Goal: Task Accomplishment & Management: Use online tool/utility

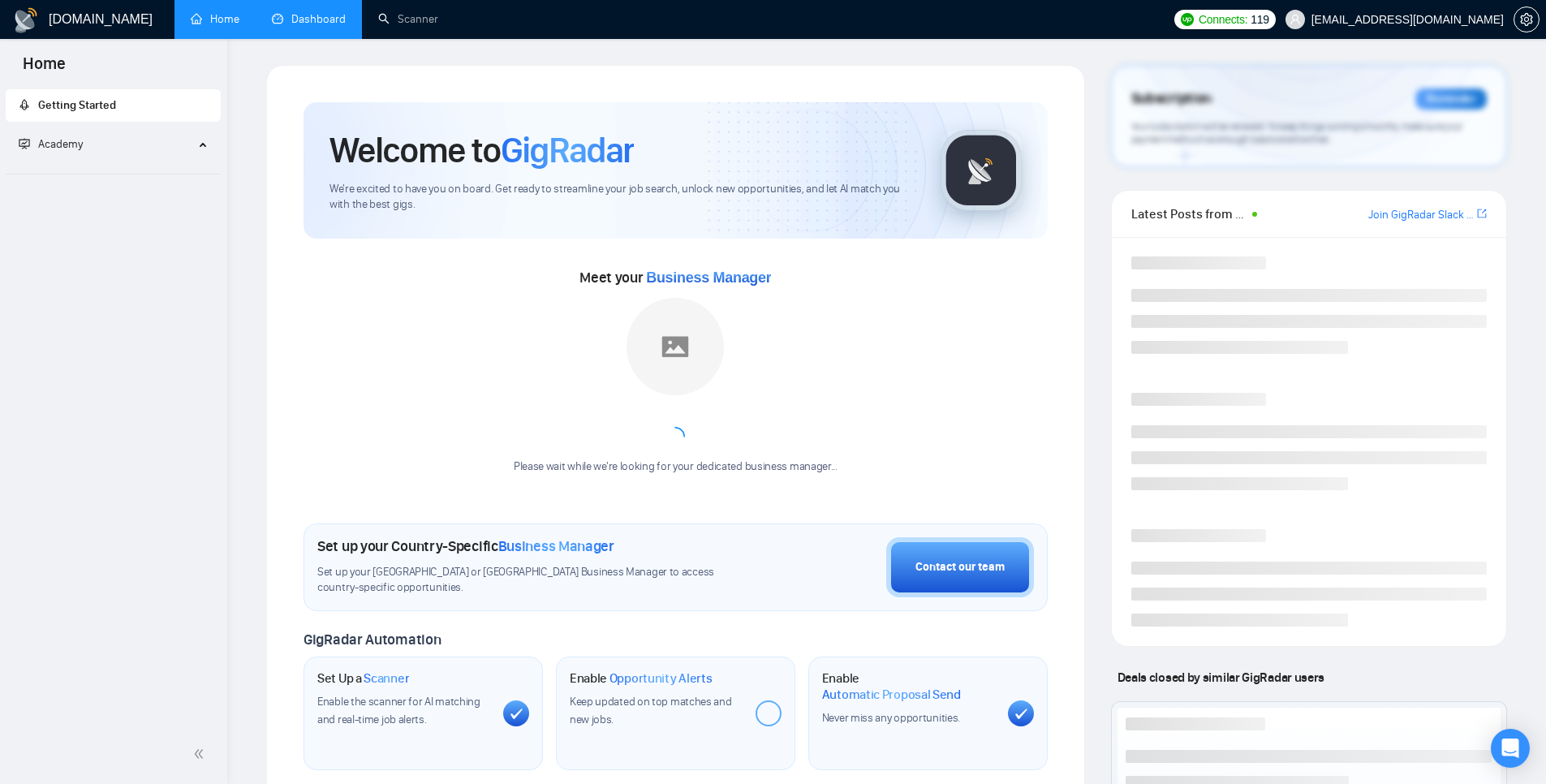
click at [298, 12] on link "Dashboard" at bounding box center [308, 19] width 74 height 13
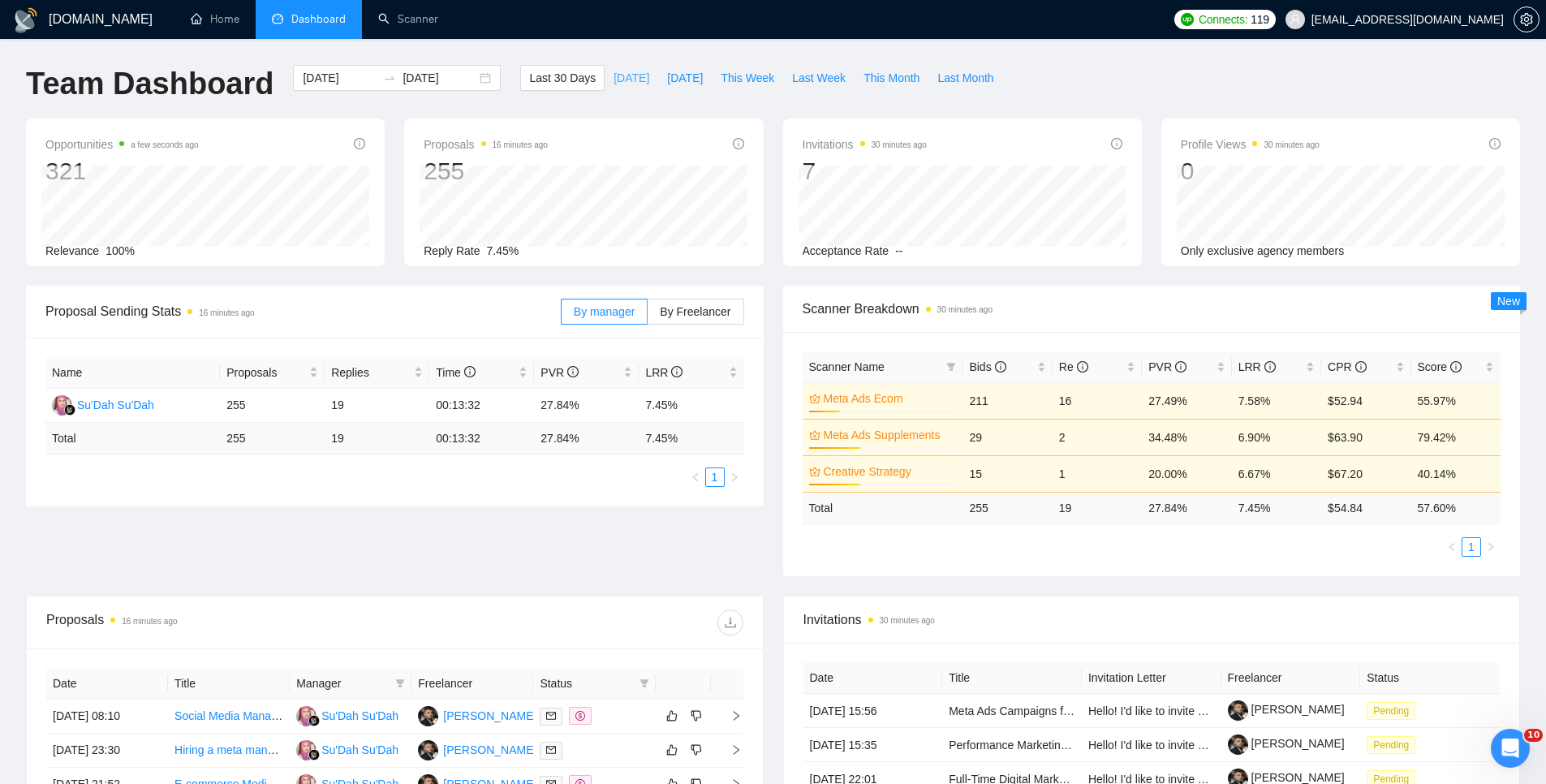
click at [621, 73] on span "[DATE]" at bounding box center [631, 78] width 35 height 18
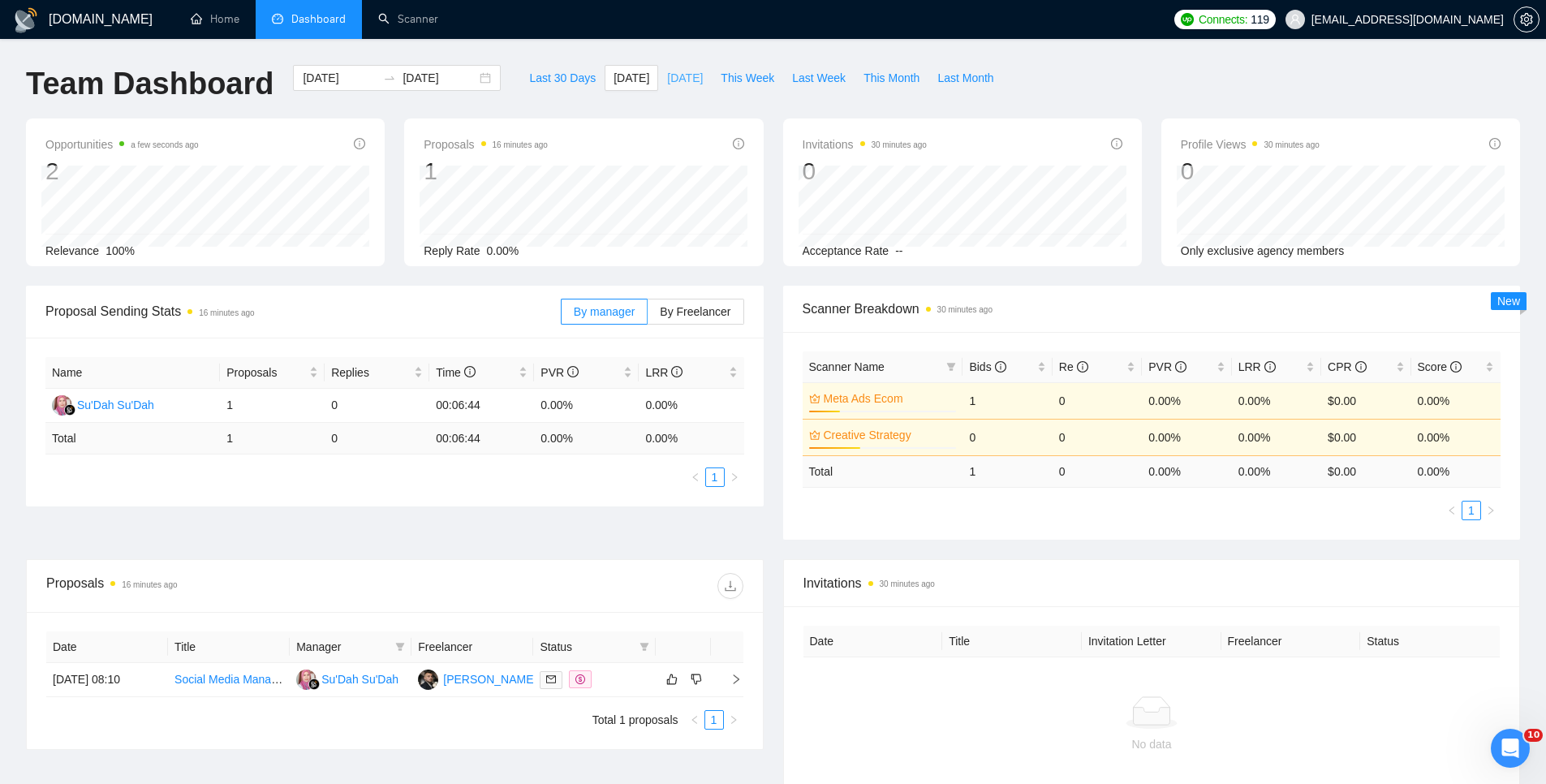
click at [667, 78] on span "[DATE]" at bounding box center [684, 78] width 35 height 18
type input "[DATE]"
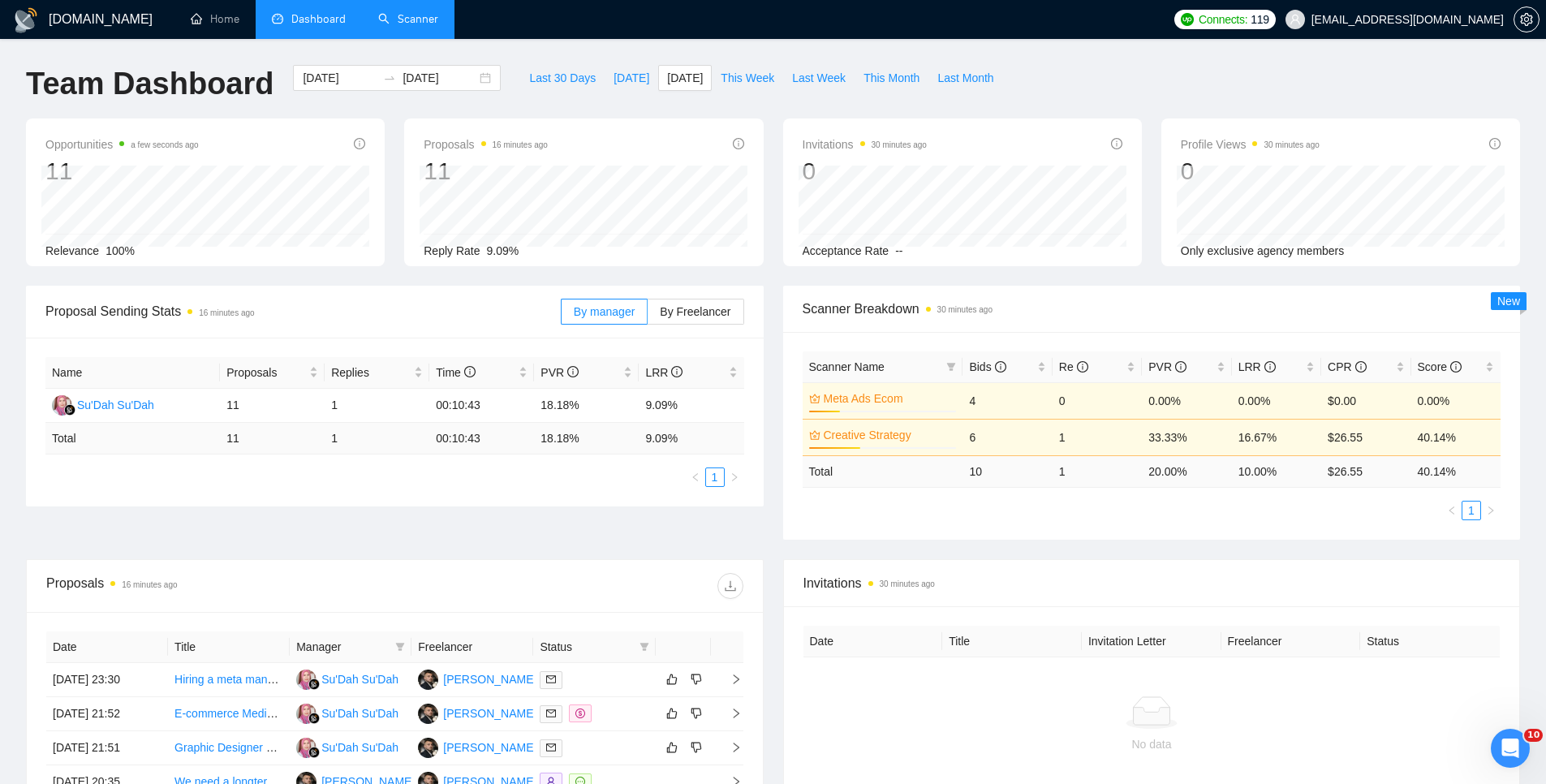
click at [378, 24] on link "Scanner" at bounding box center [408, 19] width 60 height 13
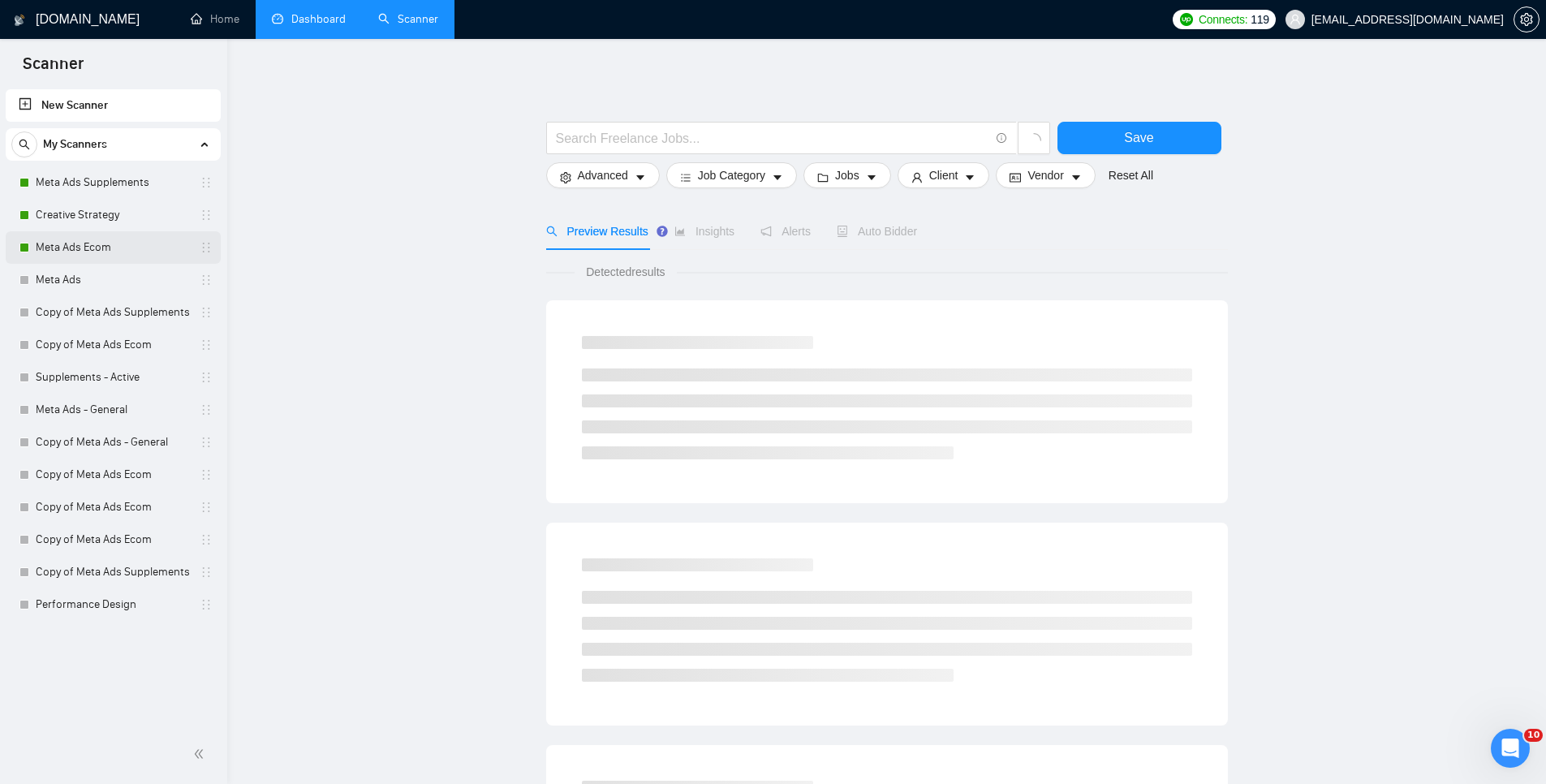
click at [83, 242] on link "Meta Ads Ecom" at bounding box center [112, 248] width 154 height 33
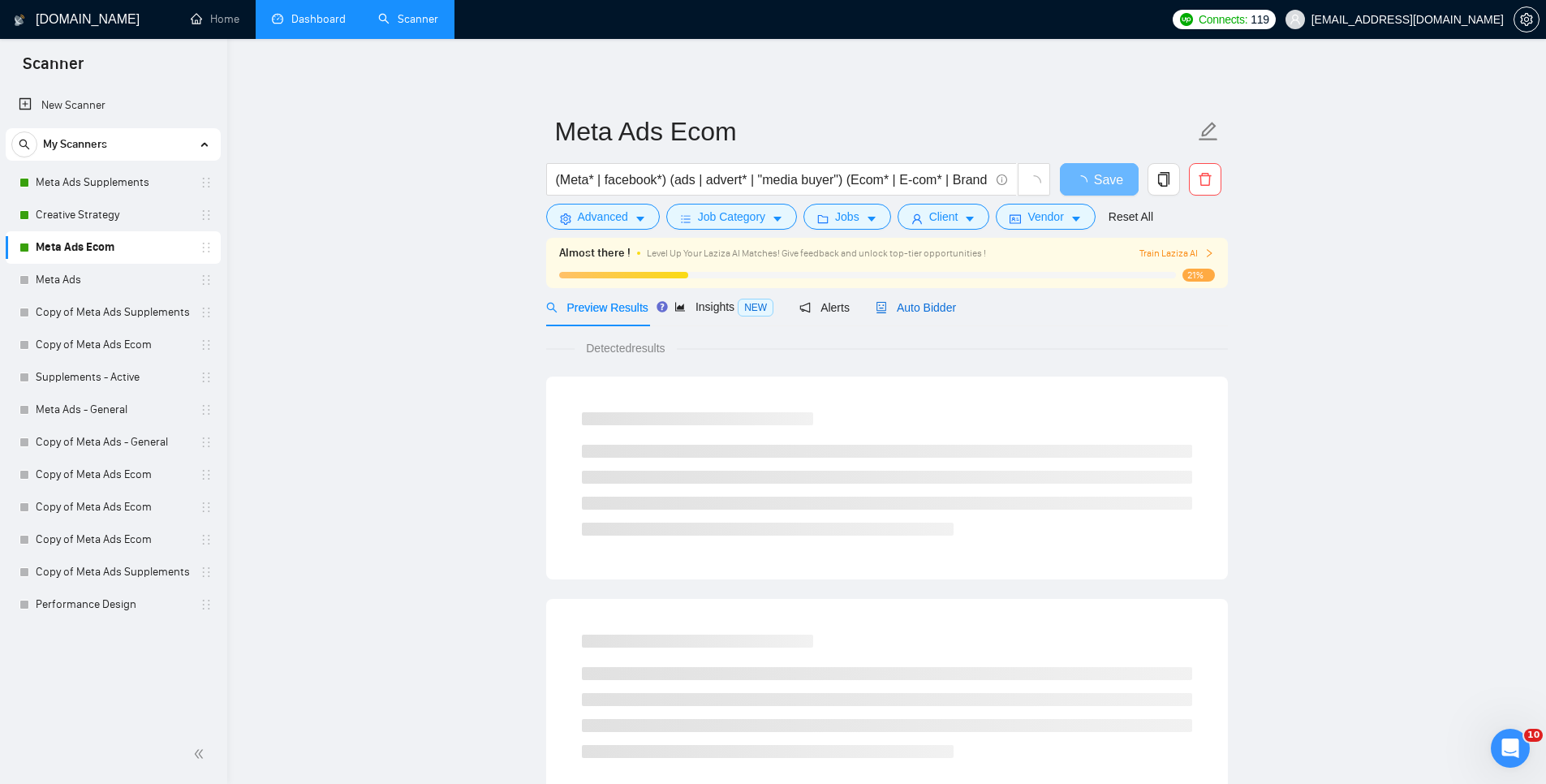
click at [917, 310] on span "Auto Bidder" at bounding box center [916, 308] width 80 height 13
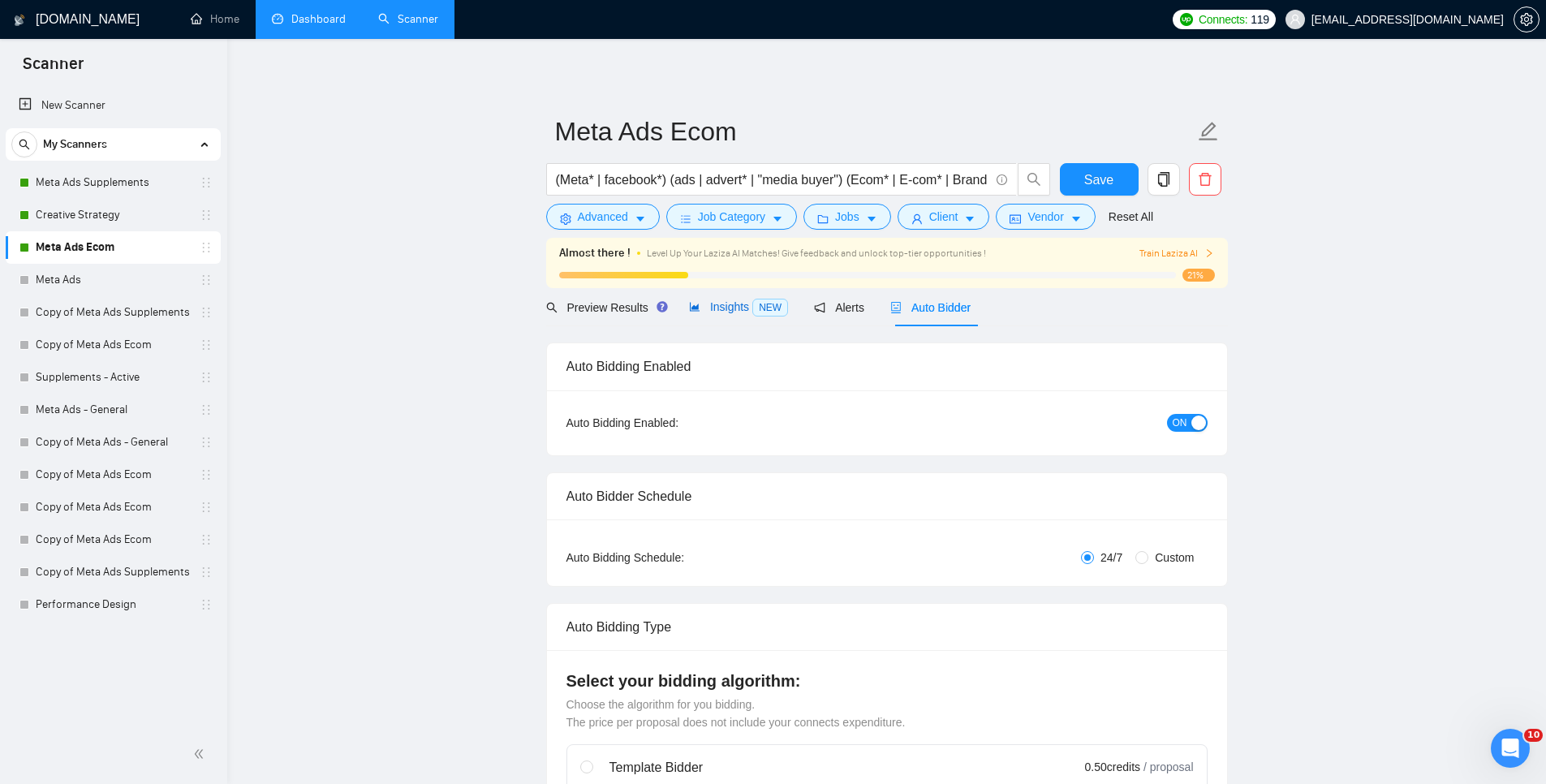
click at [754, 310] on span "NEW" at bounding box center [770, 307] width 35 height 18
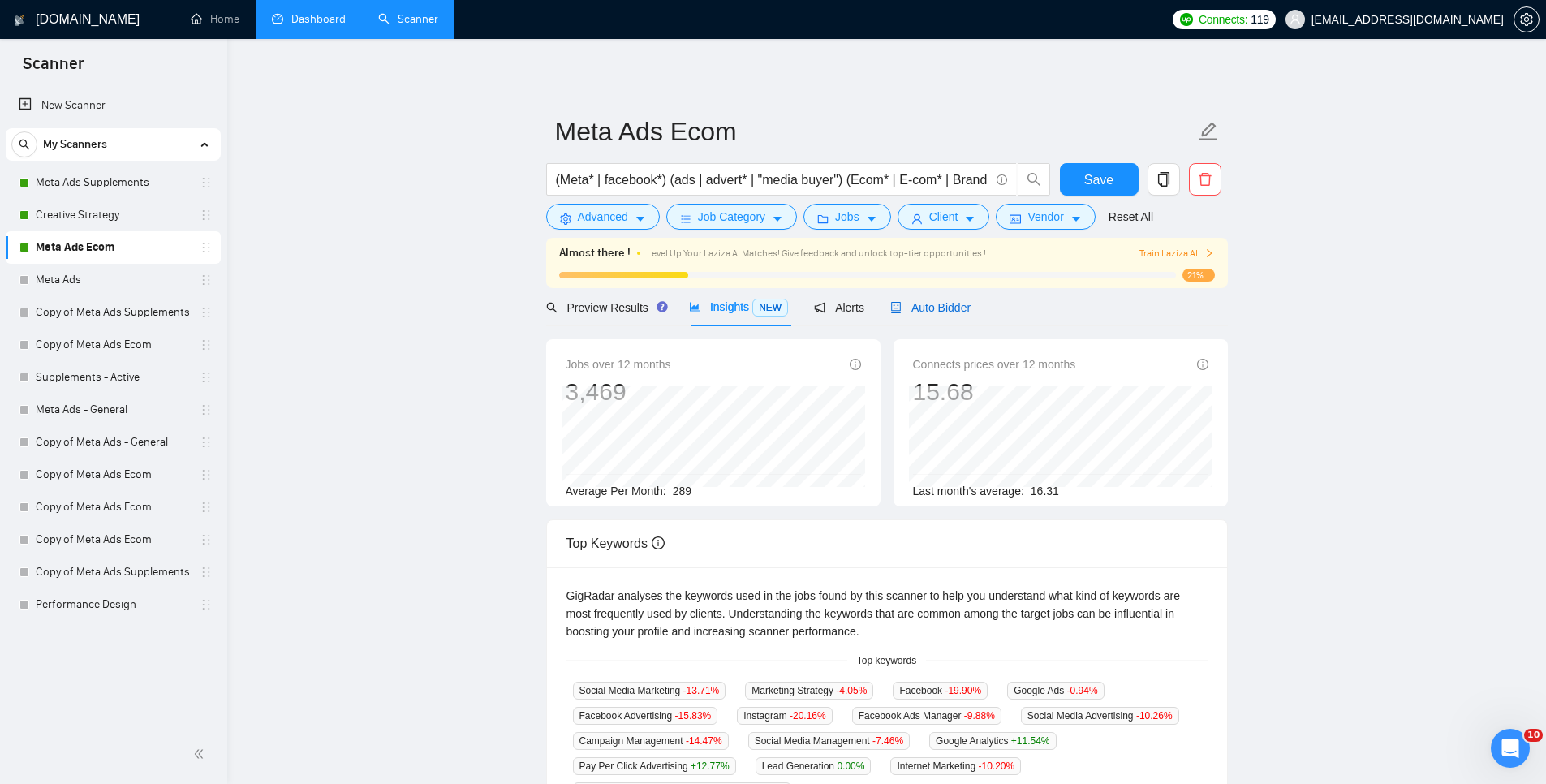
click at [941, 314] on span "Auto Bidder" at bounding box center [930, 308] width 80 height 13
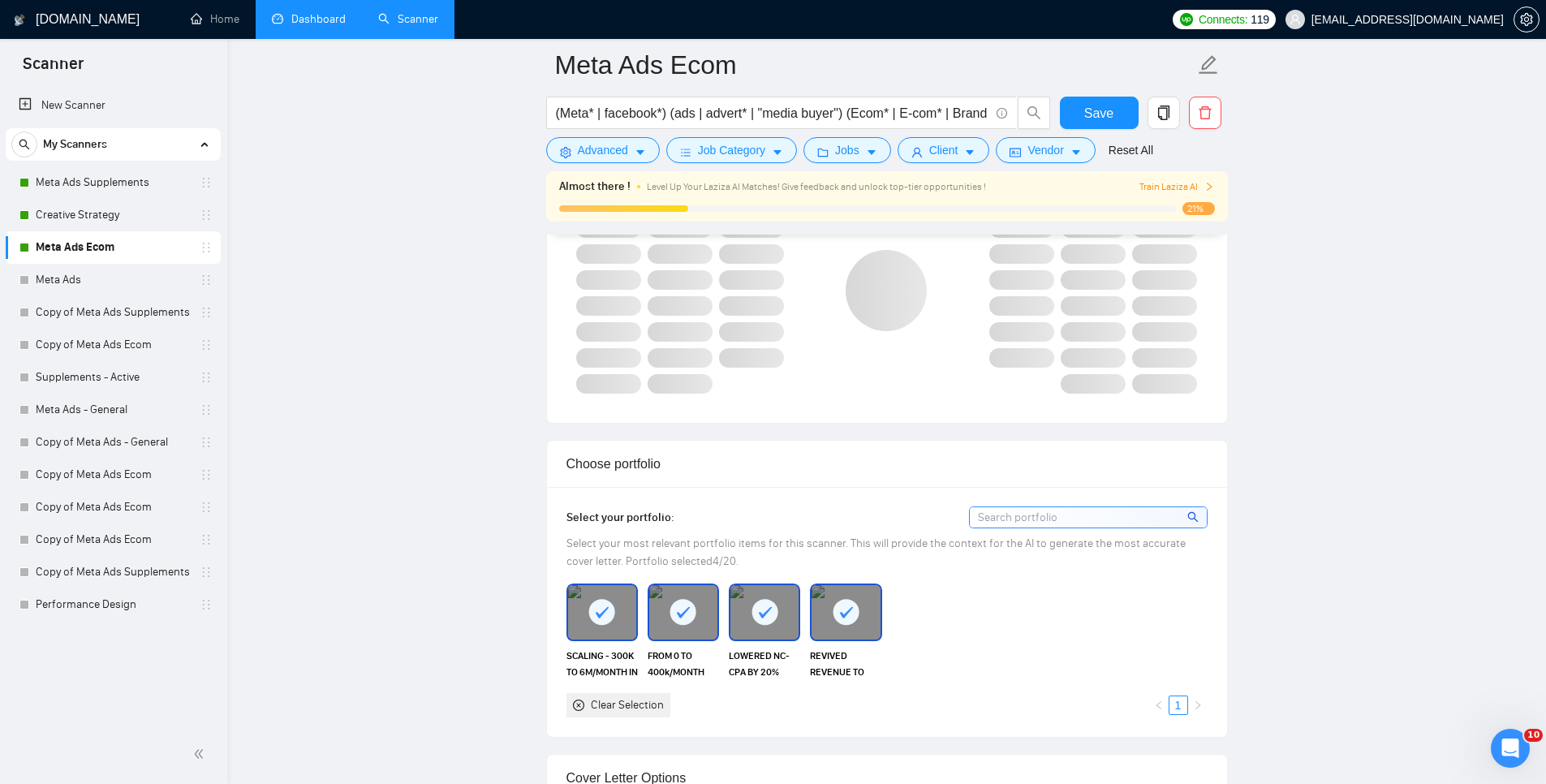
scroll to position [1004, 0]
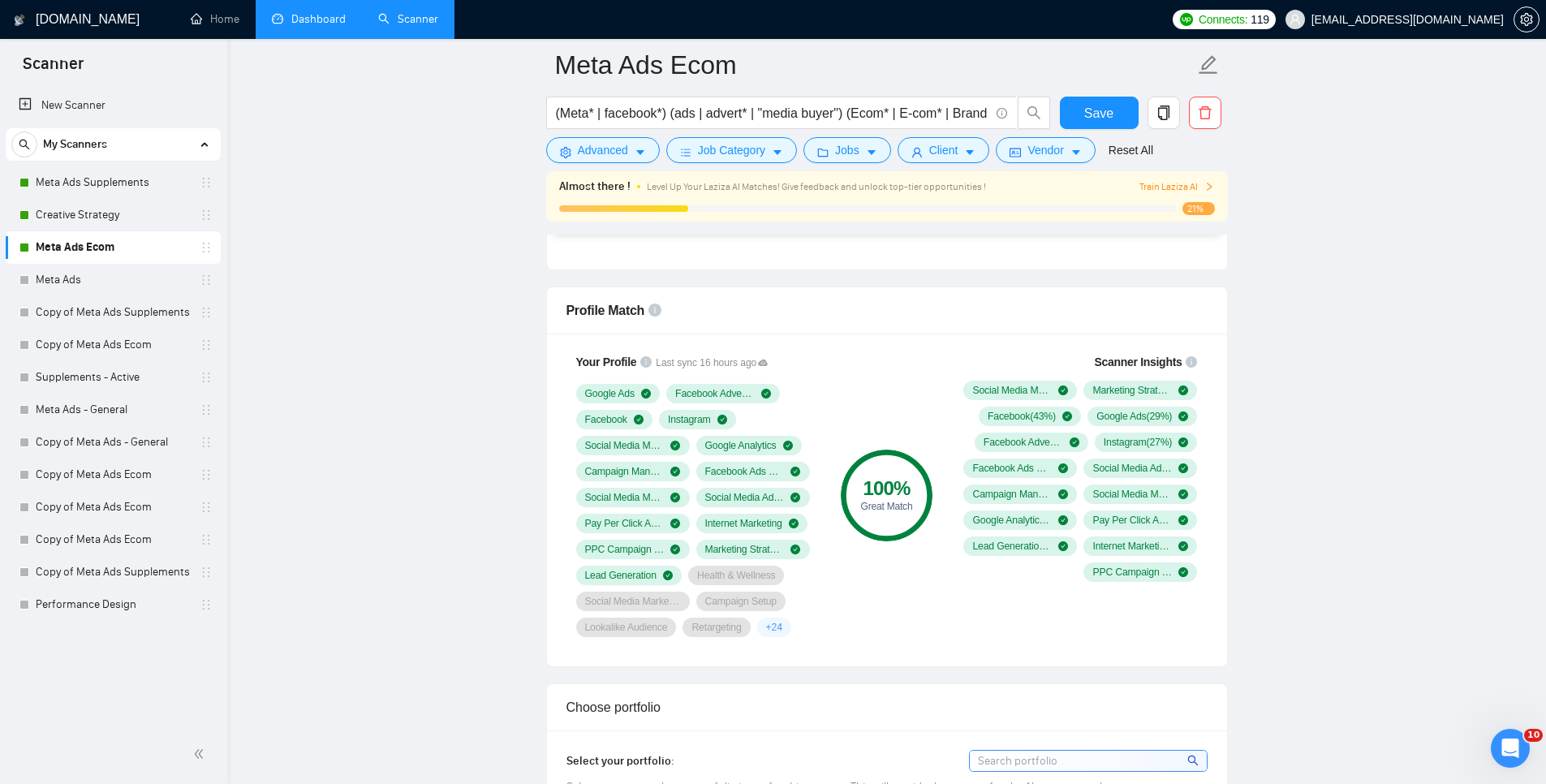
click at [127, 187] on link "Meta Ads Supplements" at bounding box center [112, 183] width 154 height 33
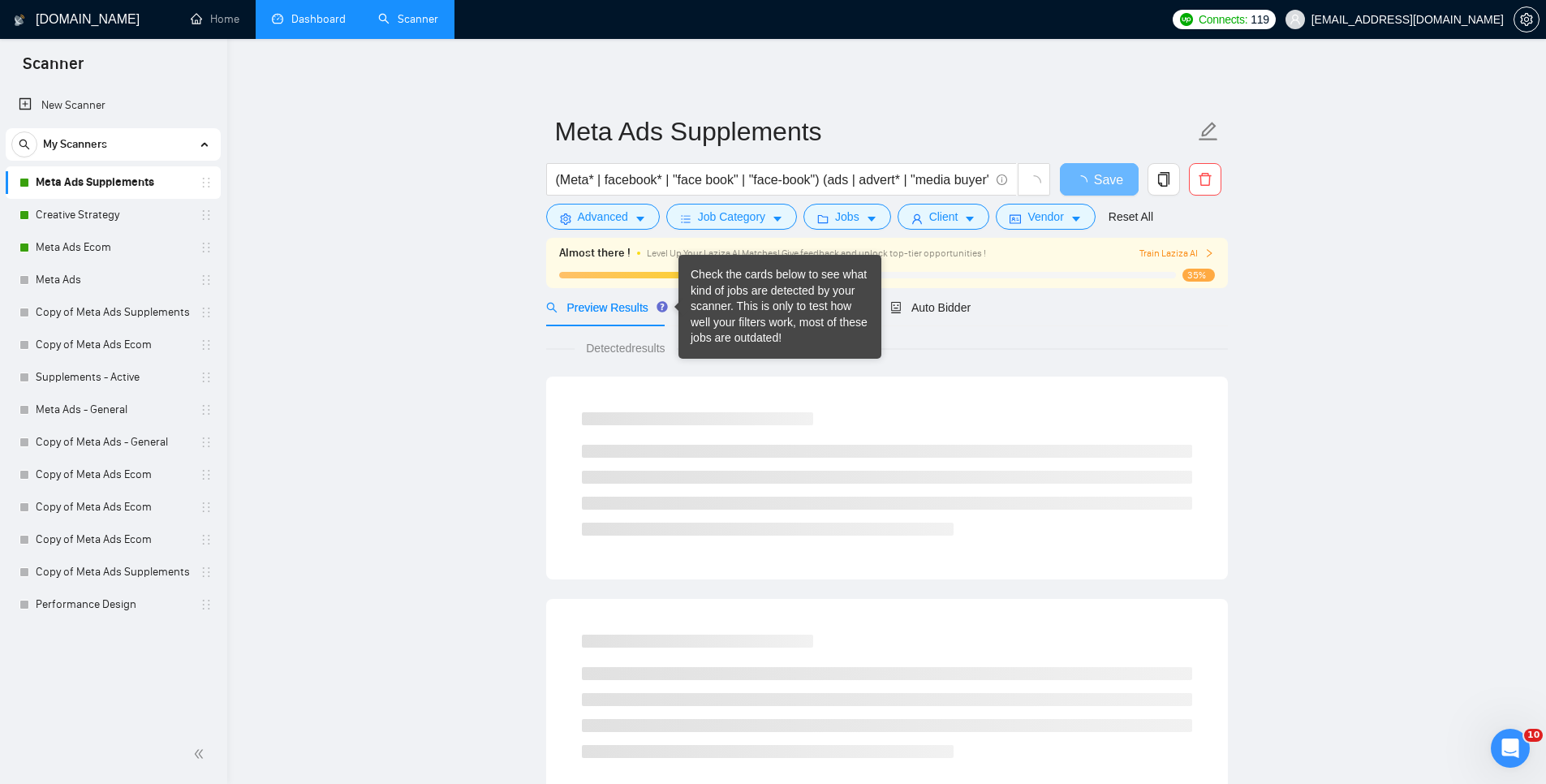
click at [703, 303] on div "Check the cards below to see what kind of jobs are detected by your scanner. Th…" at bounding box center [779, 306] width 178 height 79
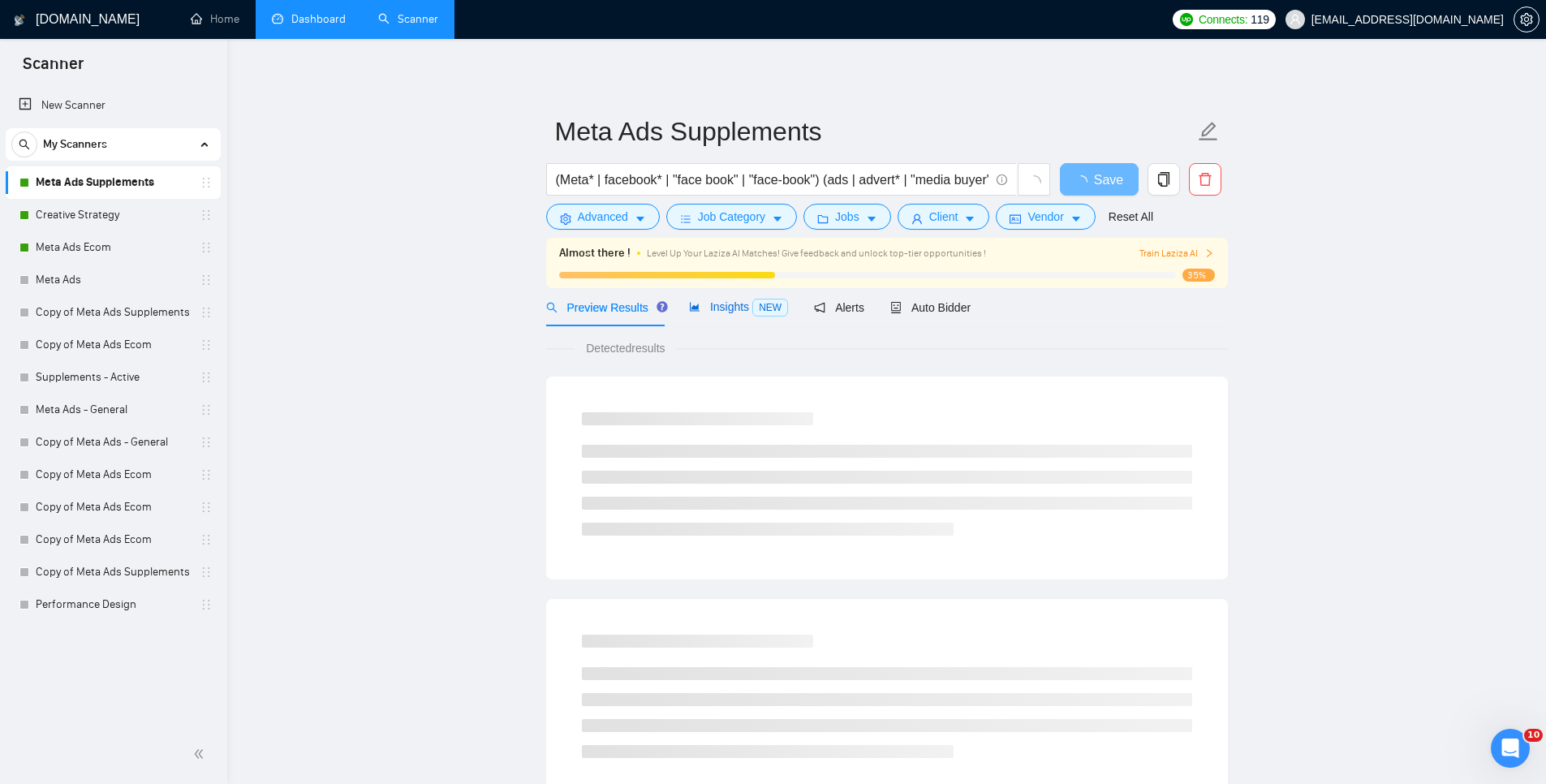
click at [728, 302] on span "Insights NEW" at bounding box center [738, 307] width 99 height 13
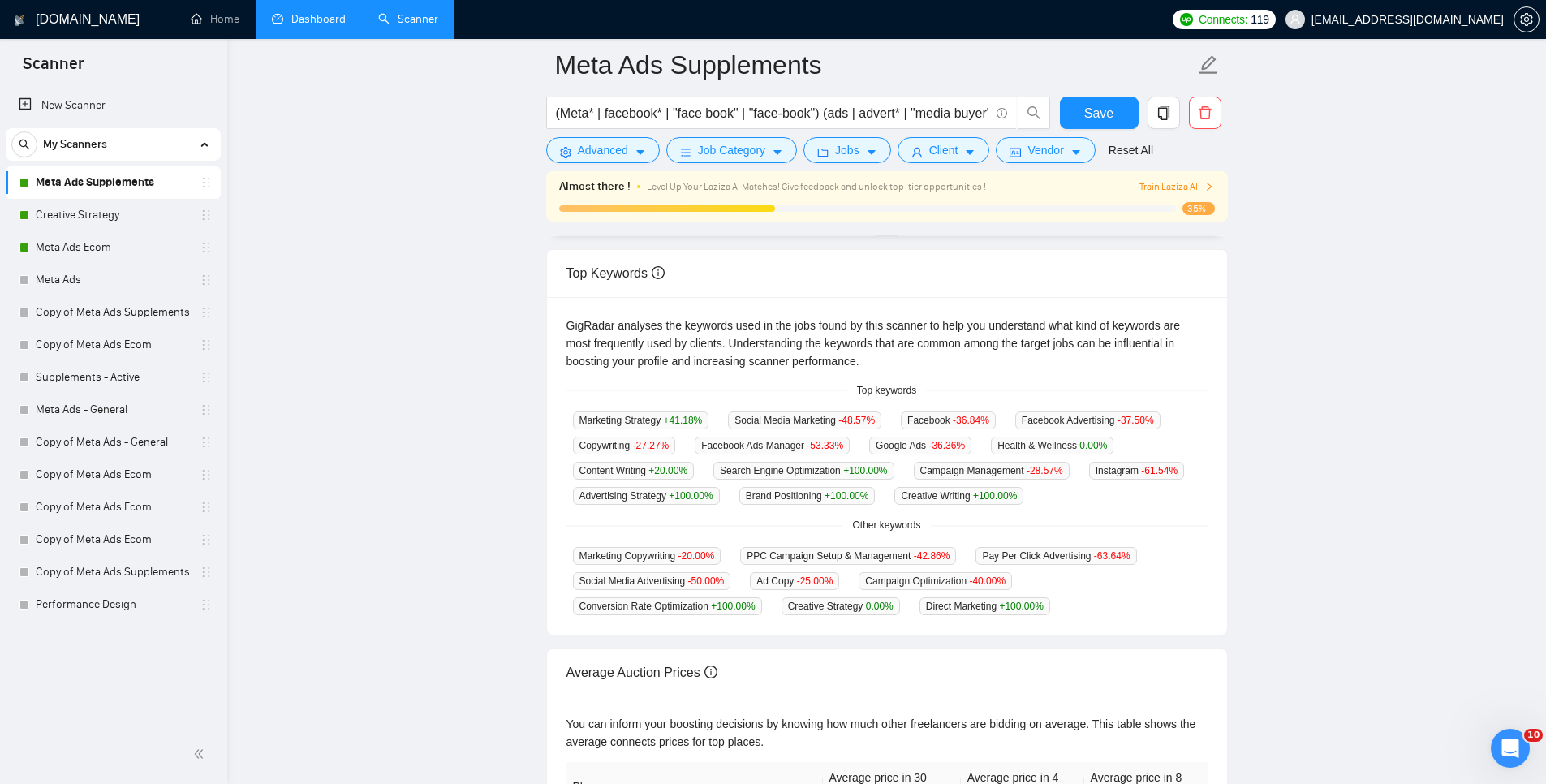
scroll to position [282, 0]
